Goal: Obtain resource: Obtain resource

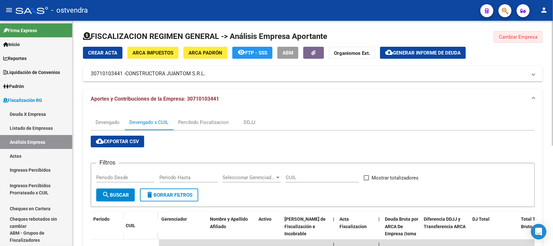
click at [517, 35] on span "Cambiar Empresa" at bounding box center [518, 37] width 39 height 6
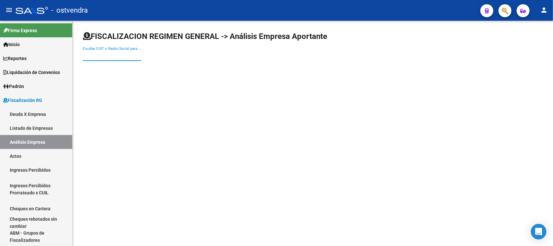
click at [113, 56] on input "Escriba CUIT o Razón Social para buscar" at bounding box center [112, 56] width 58 height 6
paste input "30681612595"
type input "30681612595"
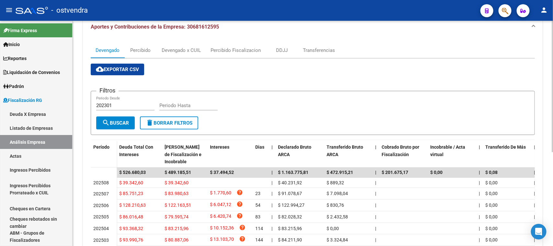
scroll to position [74, 0]
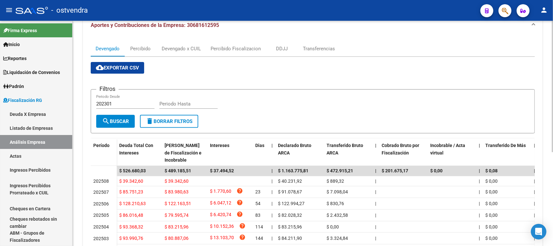
click at [553, 144] on div at bounding box center [553, 130] width 2 height 131
click at [118, 68] on span "cloud_download Exportar CSV" at bounding box center [117, 68] width 43 height 6
click at [176, 50] on div "Devengado x CUIL" at bounding box center [181, 48] width 39 height 7
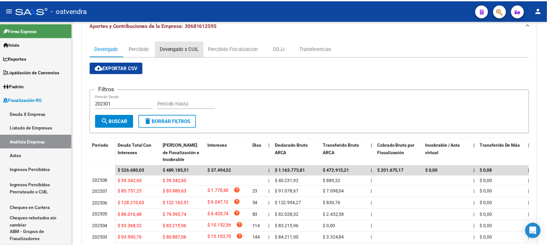
scroll to position [0, 0]
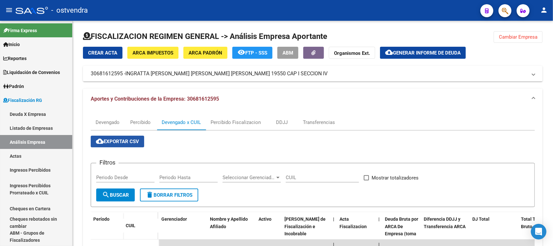
click at [112, 146] on button "cloud_download Exportar CSV" at bounding box center [117, 141] width 53 height 12
click at [412, 56] on button "cloud_download Generar informe de deuda" at bounding box center [423, 53] width 86 height 12
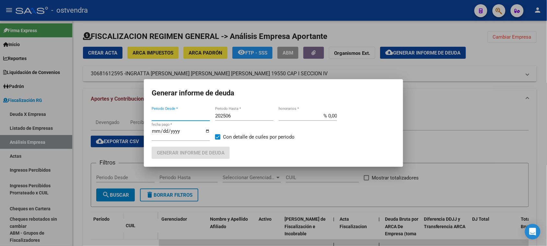
type input "202501"
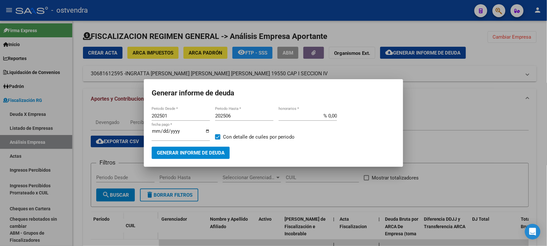
click at [261, 112] on div "202506 Periodo Hasta *" at bounding box center [244, 116] width 58 height 10
type input "202509"
click at [199, 119] on input "202501" at bounding box center [181, 116] width 58 height 6
type input "201901"
click at [162, 132] on input "[DATE]" at bounding box center [181, 133] width 58 height 10
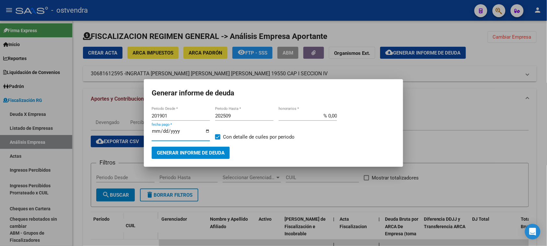
type input "[DATE]"
click at [184, 152] on span "Generar informe de deuda" at bounding box center [191, 153] width 68 height 6
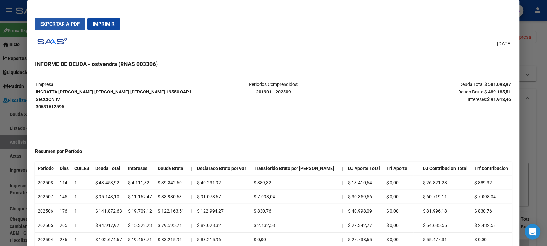
click at [62, 23] on span "Exportar a PDF" at bounding box center [60, 24] width 40 height 6
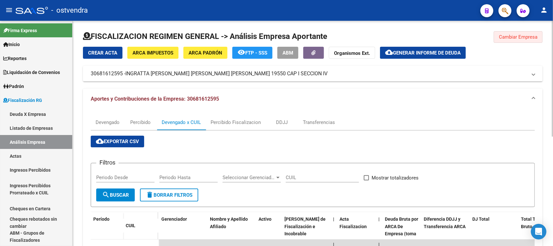
click at [502, 42] on button "Cambiar Empresa" at bounding box center [518, 37] width 49 height 12
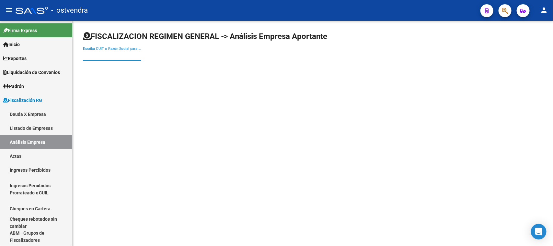
click at [122, 58] on input "Escriba CUIT o Razón Social para buscar" at bounding box center [112, 56] width 58 height 6
paste input "33717472379"
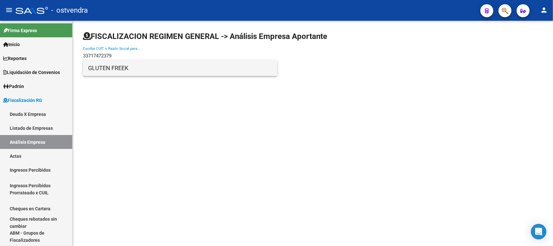
type input "33717472379"
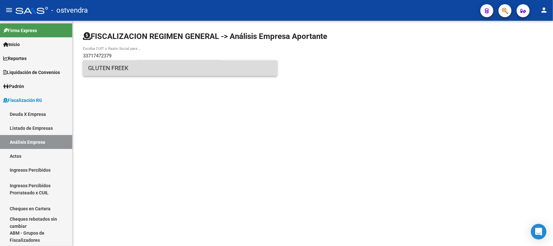
click at [125, 64] on span "GLUTEN FREEK" at bounding box center [180, 68] width 184 height 16
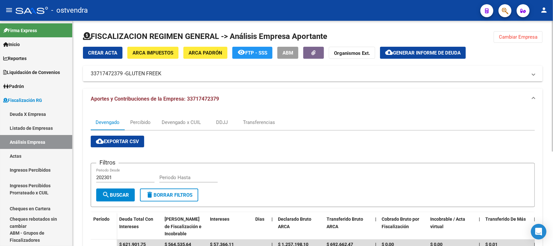
click at [128, 139] on span "cloud_download Exportar CSV" at bounding box center [117, 141] width 43 height 6
click at [165, 126] on div "Devengado x CUIL" at bounding box center [181, 122] width 49 height 16
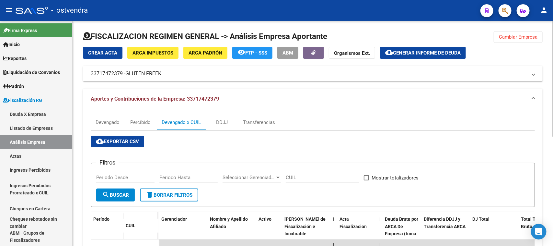
click at [123, 141] on span "cloud_download Exportar CSV" at bounding box center [117, 141] width 43 height 6
click at [418, 50] on span "Generar informe de deuda" at bounding box center [427, 53] width 68 height 6
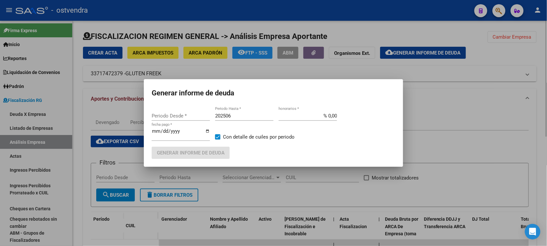
type input "202301"
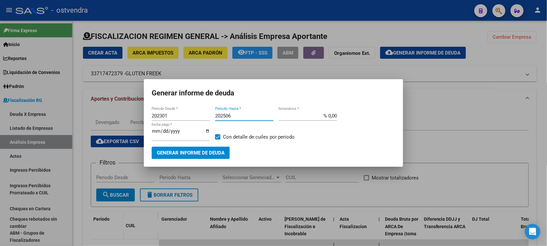
click at [240, 114] on input "202506" at bounding box center [244, 116] width 58 height 6
type input "202509"
type input "[DATE]"
click at [182, 153] on span "Generar informe de deuda" at bounding box center [191, 153] width 68 height 6
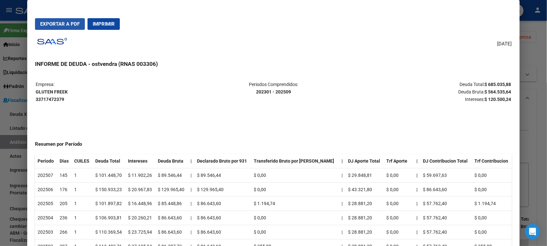
click at [58, 25] on span "Exportar a PDF" at bounding box center [60, 24] width 40 height 6
